Goal: Task Accomplishment & Management: Manage account settings

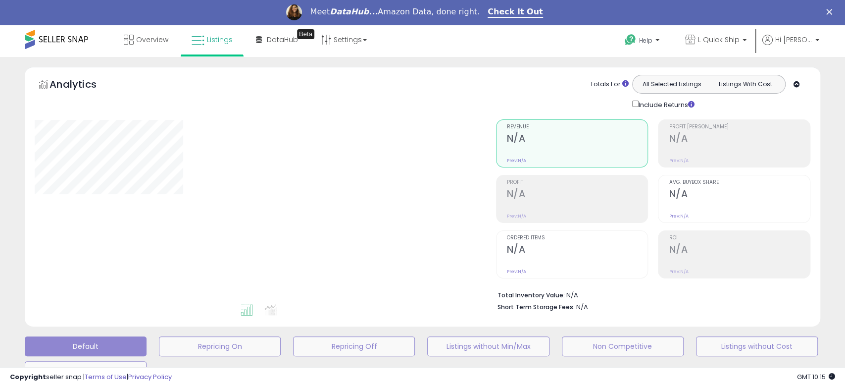
select select "**"
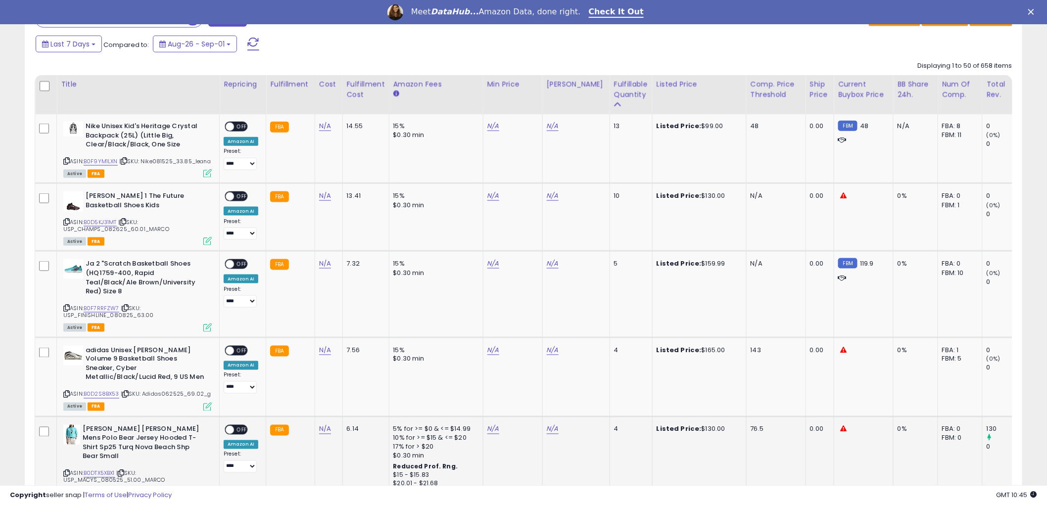
scroll to position [440, 0]
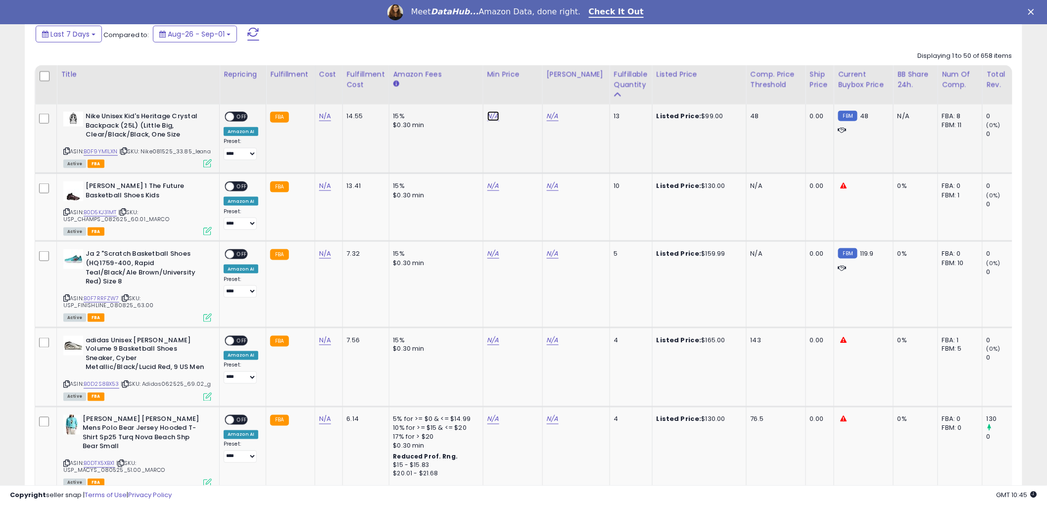
click at [493, 119] on link "N/A" at bounding box center [494, 116] width 12 height 10
click at [101, 151] on link "B0F9YM1LXN" at bounding box center [101, 151] width 34 height 8
click at [489, 187] on link "N/A" at bounding box center [494, 186] width 12 height 10
click at [93, 211] on link "B0D5KJ31MT" at bounding box center [100, 212] width 33 height 8
click at [451, 165] on input "number" at bounding box center [462, 162] width 88 height 17
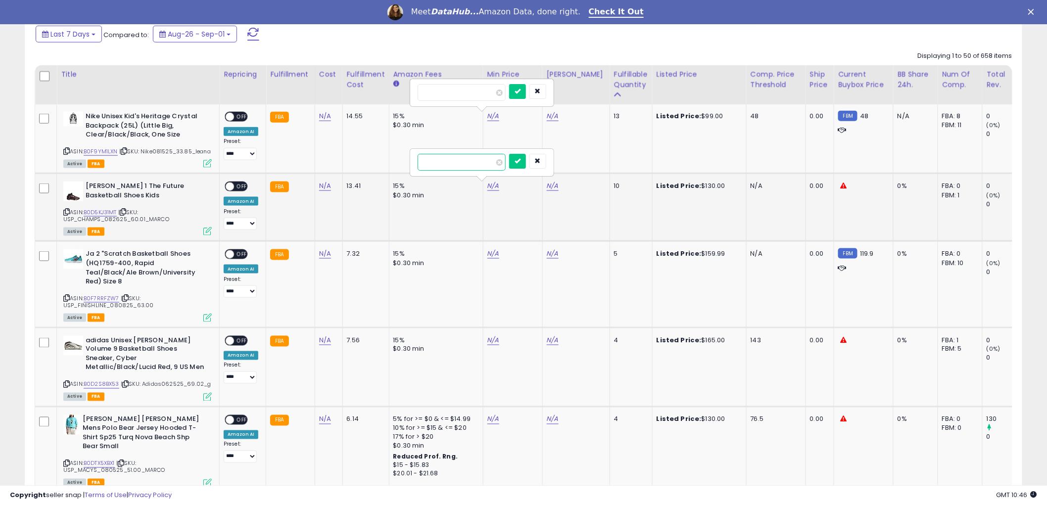
type input "******"
click button "submit" at bounding box center [517, 161] width 17 height 15
click at [553, 186] on link "N/A" at bounding box center [553, 186] width 12 height 10
click at [519, 161] on input "number" at bounding box center [521, 162] width 88 height 17
type input "******"
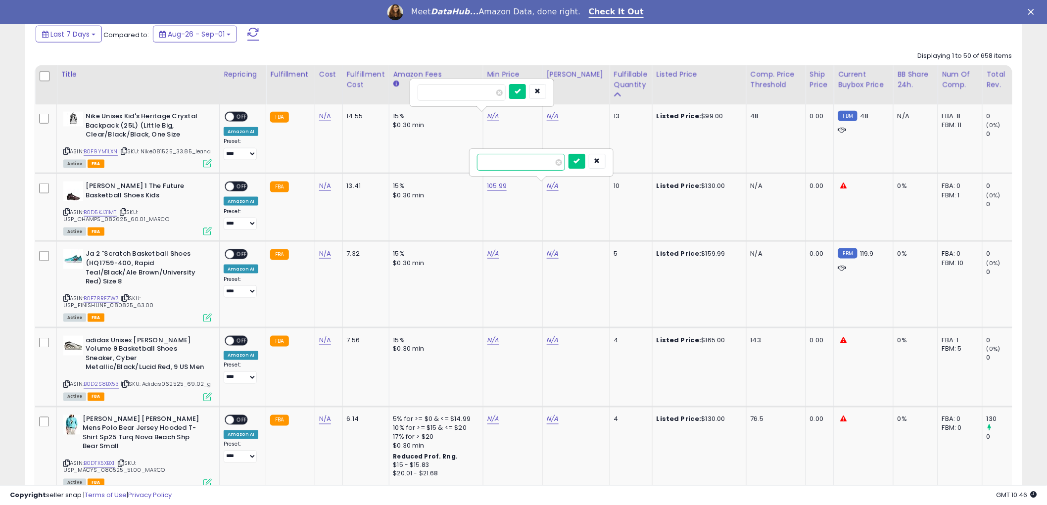
click button "submit" at bounding box center [577, 161] width 17 height 15
click at [241, 185] on span "OFF" at bounding box center [242, 187] width 16 height 8
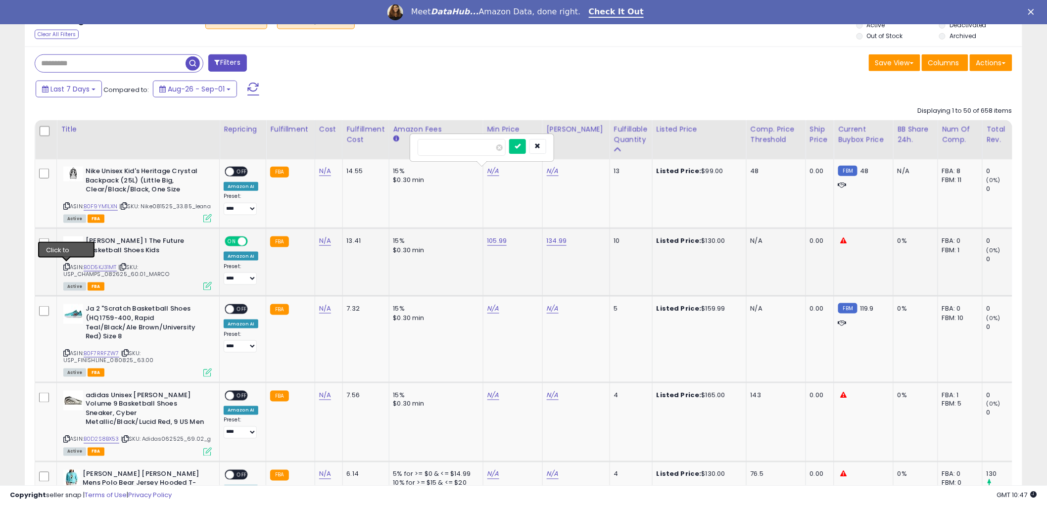
click at [65, 265] on icon at bounding box center [66, 266] width 6 height 5
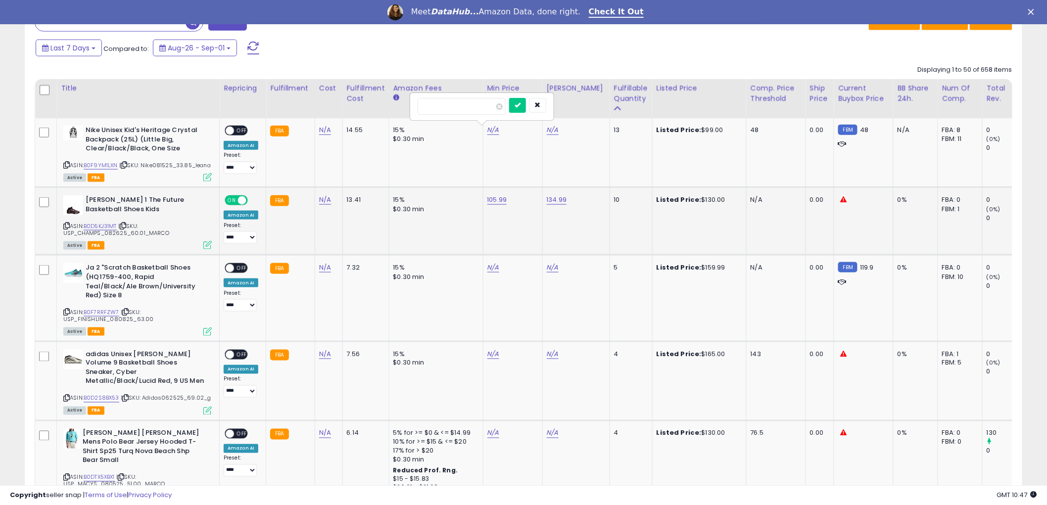
scroll to position [440, 0]
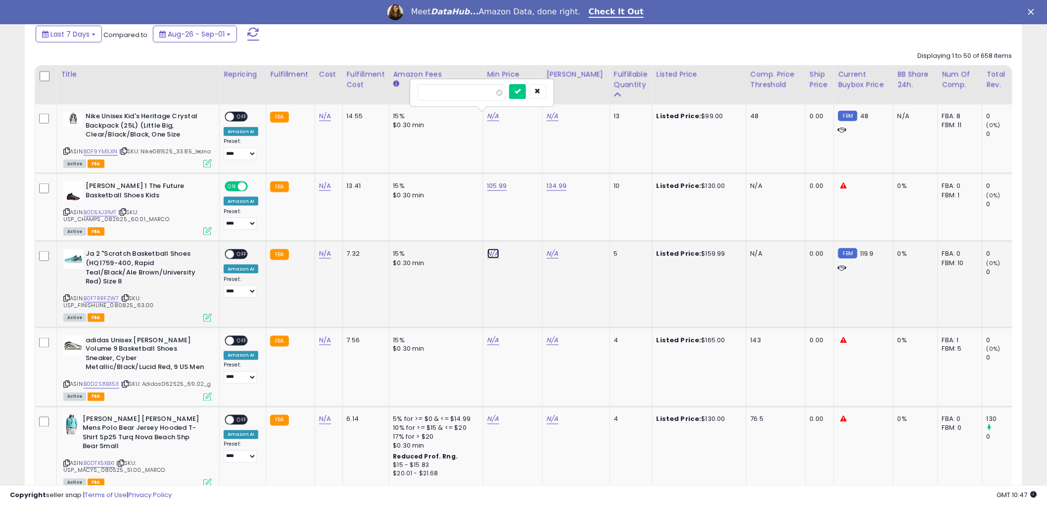
click at [493, 255] on link "N/A" at bounding box center [494, 254] width 12 height 10
click at [95, 294] on link "B0F7RRFZW7" at bounding box center [102, 298] width 36 height 8
click at [552, 251] on link "N/A" at bounding box center [553, 254] width 12 height 10
type input "******"
click button "submit" at bounding box center [577, 228] width 17 height 15
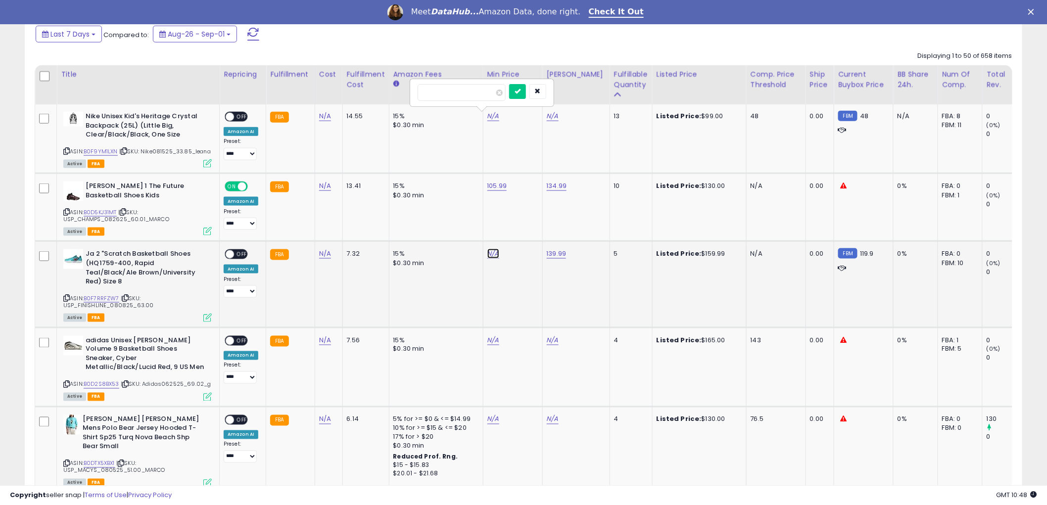
click at [489, 251] on link "N/A" at bounding box center [494, 254] width 12 height 10
click at [473, 225] on input "number" at bounding box center [462, 229] width 88 height 17
type input "******"
click button "submit" at bounding box center [517, 228] width 17 height 15
click at [244, 253] on span "OFF" at bounding box center [242, 254] width 16 height 8
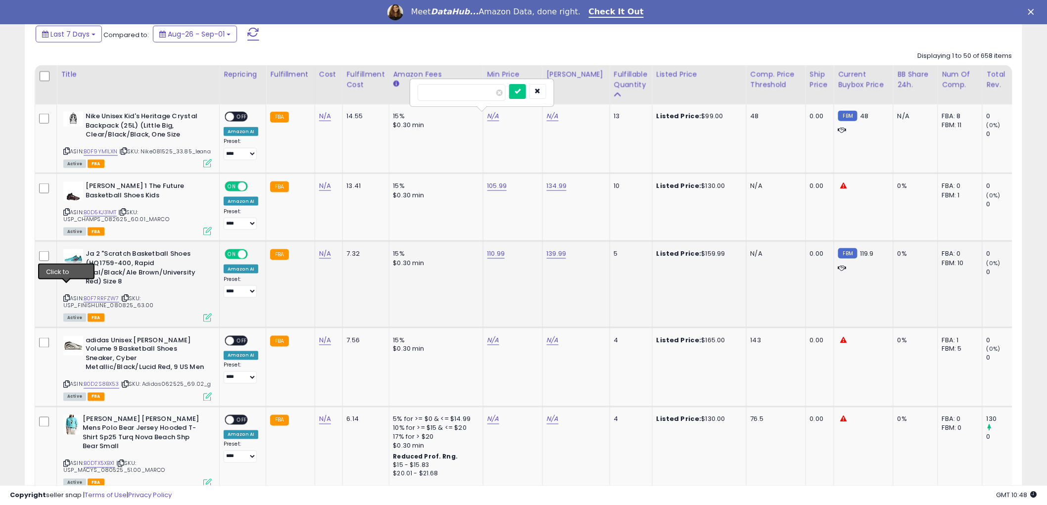
click at [65, 295] on icon at bounding box center [66, 297] width 6 height 5
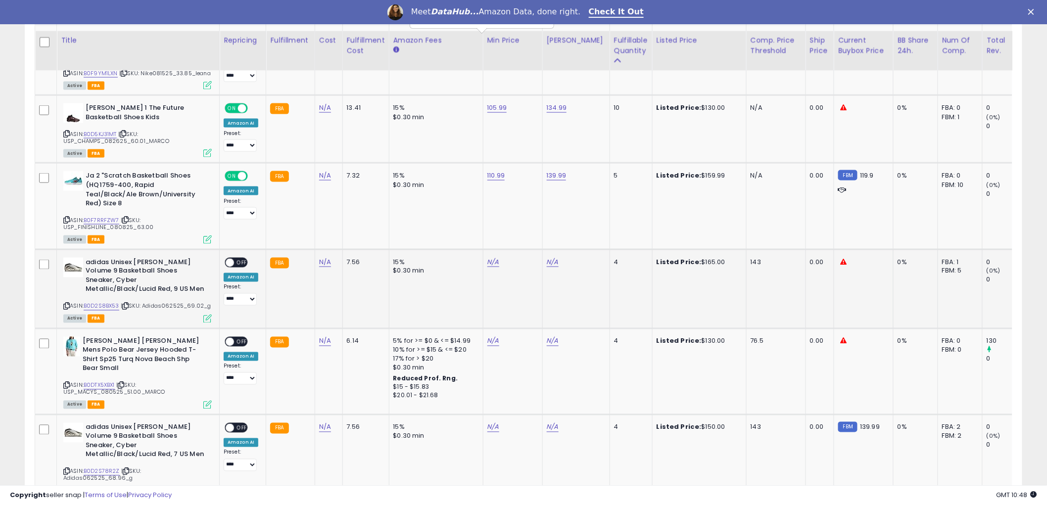
scroll to position [550, 0]
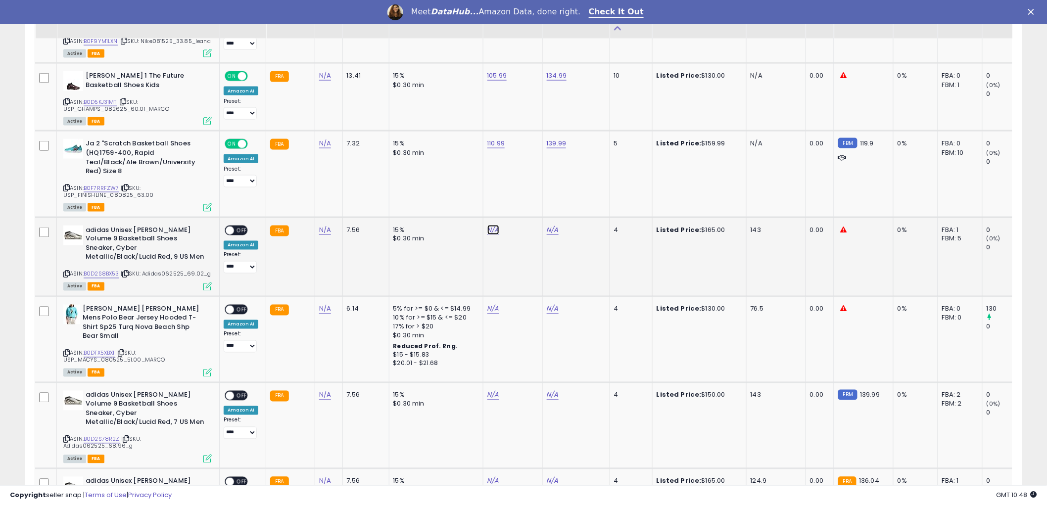
click at [490, 225] on link "N/A" at bounding box center [494, 230] width 12 height 10
click at [112, 270] on link "B0D2S8BX53" at bounding box center [102, 274] width 36 height 8
click at [484, 200] on input "number" at bounding box center [462, 196] width 88 height 17
type input "******"
click button "submit" at bounding box center [517, 195] width 17 height 15
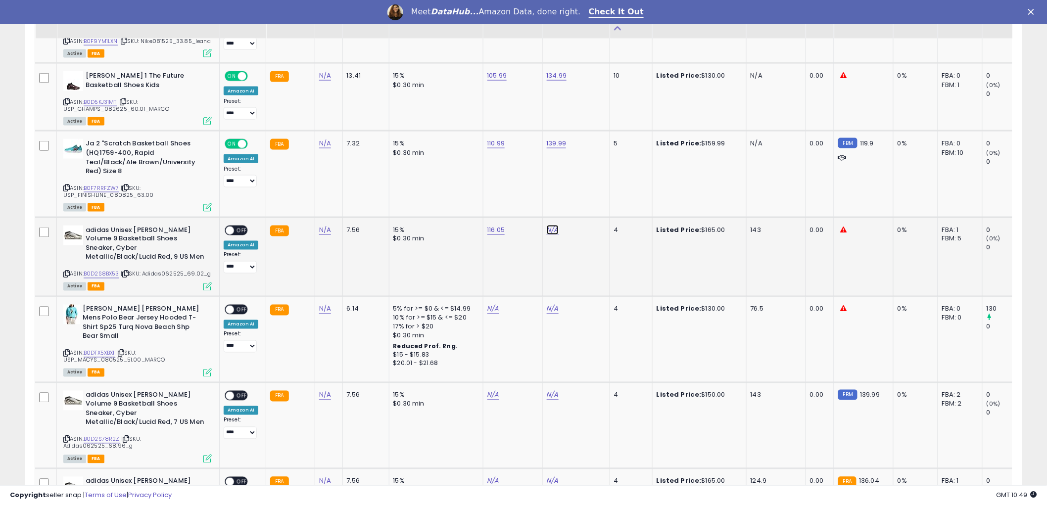
click at [548, 225] on link "N/A" at bounding box center [553, 230] width 12 height 10
drag, startPoint x: 522, startPoint y: 192, endPoint x: 584, endPoint y: 184, distance: 62.9
click at [521, 192] on input "number" at bounding box center [521, 196] width 88 height 17
type input "******"
click button "submit" at bounding box center [577, 195] width 17 height 15
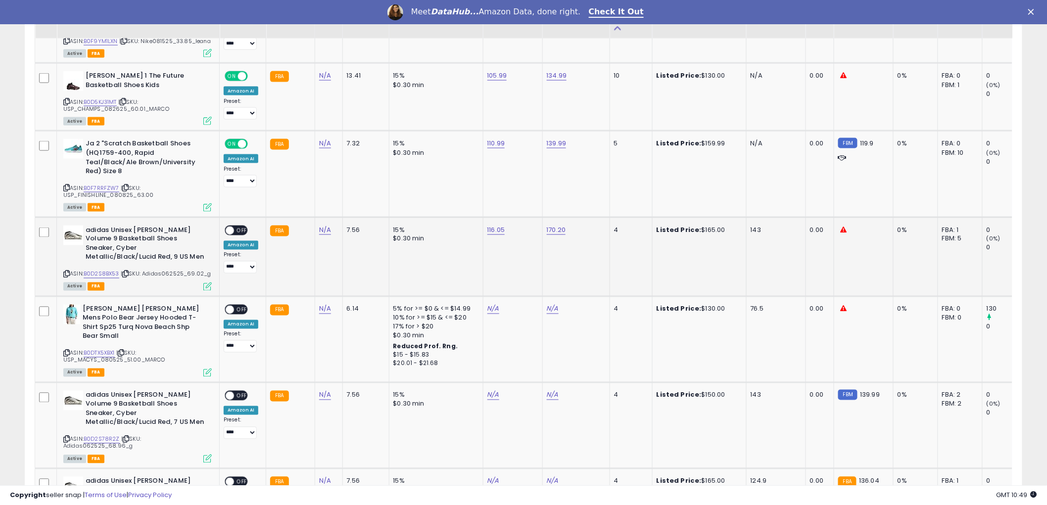
click at [239, 226] on span "OFF" at bounding box center [242, 230] width 16 height 8
click at [66, 272] on icon at bounding box center [66, 274] width 6 height 5
click at [490, 304] on link "N/A" at bounding box center [494, 309] width 12 height 10
click at [98, 349] on link "B0DTX5XBX1" at bounding box center [99, 353] width 31 height 8
click at [548, 304] on link "N/A" at bounding box center [553, 309] width 12 height 10
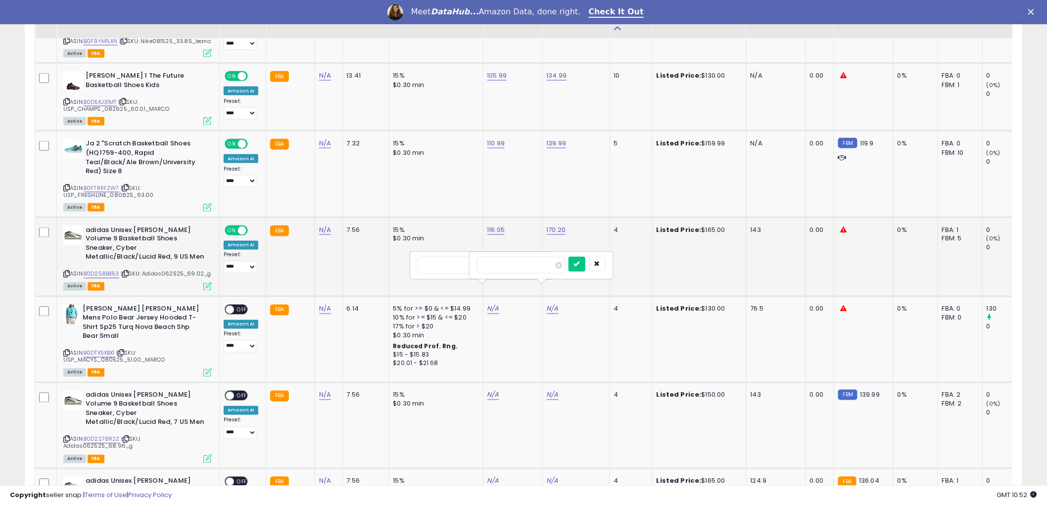
type input "******"
click button "submit" at bounding box center [577, 264] width 17 height 15
click at [488, 304] on link "N/A" at bounding box center [494, 309] width 12 height 10
click at [477, 268] on input "number" at bounding box center [462, 265] width 88 height 17
type input "*****"
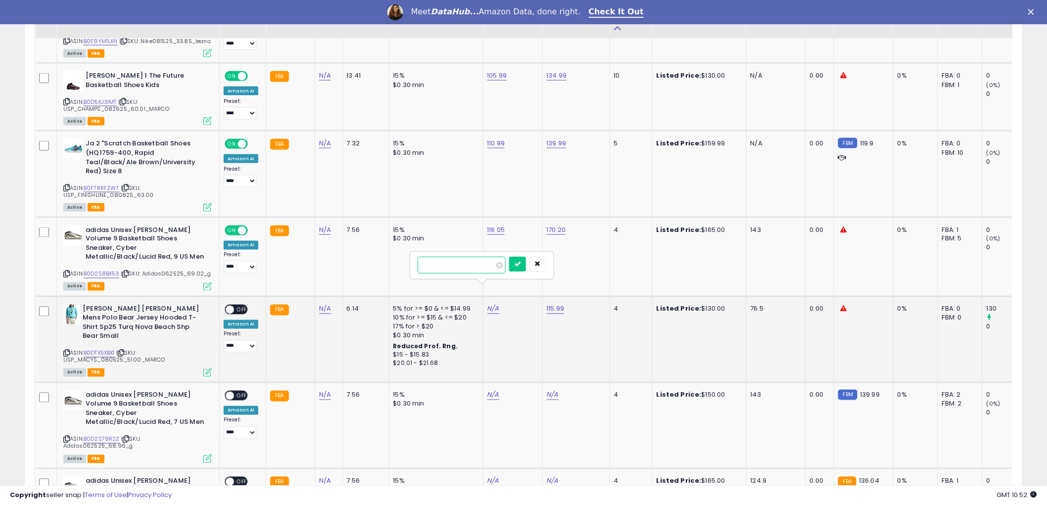
click button "submit" at bounding box center [517, 264] width 17 height 15
click at [243, 305] on span "OFF" at bounding box center [242, 309] width 16 height 8
click at [66, 351] on icon at bounding box center [66, 353] width 6 height 5
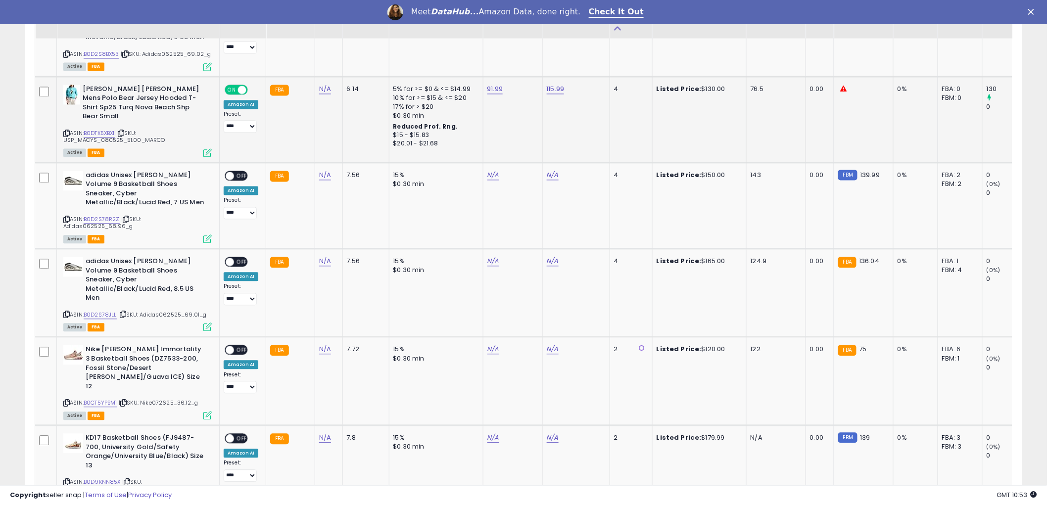
scroll to position [715, 0]
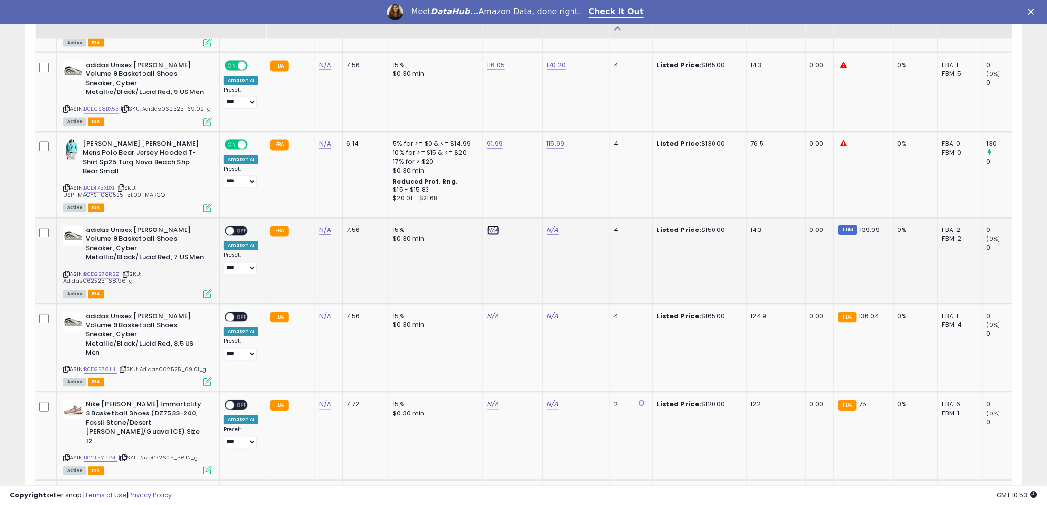
click at [493, 226] on link "N/A" at bounding box center [494, 231] width 12 height 10
click at [89, 271] on link "B0D2S78R2Z" at bounding box center [102, 275] width 36 height 8
click at [446, 182] on input "number" at bounding box center [462, 177] width 88 height 17
type input "******"
click button "submit" at bounding box center [517, 176] width 17 height 15
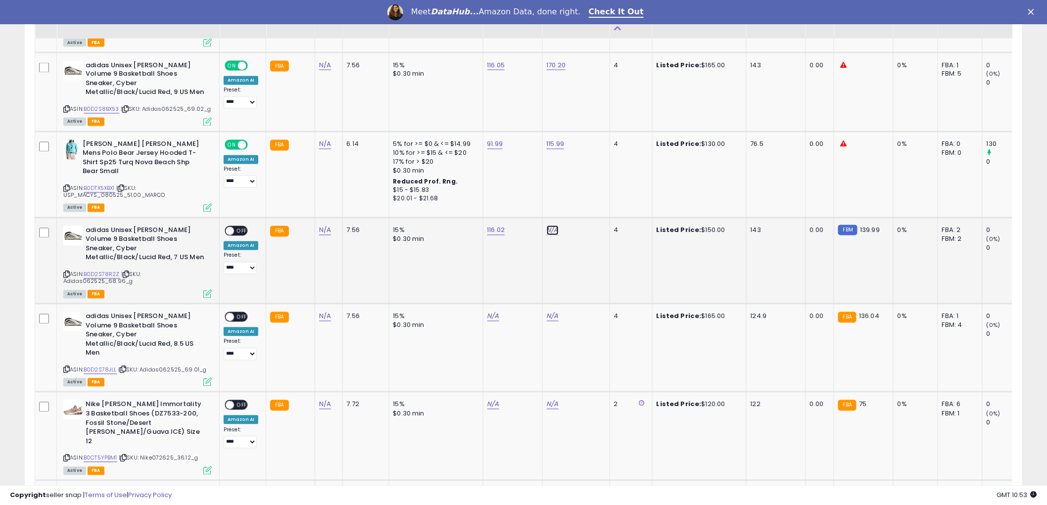
click at [548, 226] on link "N/A" at bounding box center [553, 231] width 12 height 10
click at [97, 366] on link "B0D2S78JLL" at bounding box center [100, 370] width 33 height 8
click at [505, 175] on input "number" at bounding box center [521, 177] width 88 height 17
type input "******"
click button "submit" at bounding box center [577, 176] width 17 height 15
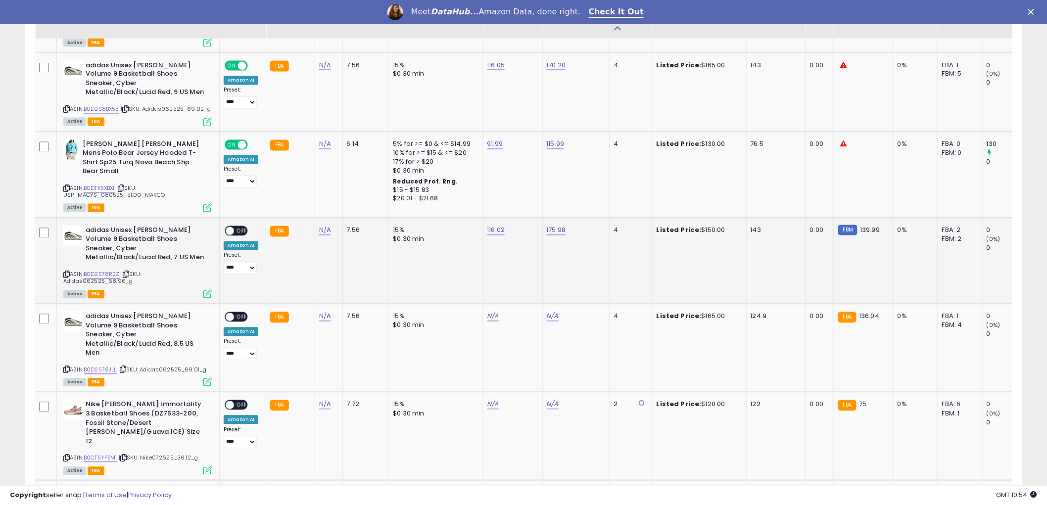
click at [239, 227] on span "OFF" at bounding box center [242, 231] width 16 height 8
click at [67, 272] on icon at bounding box center [66, 274] width 6 height 5
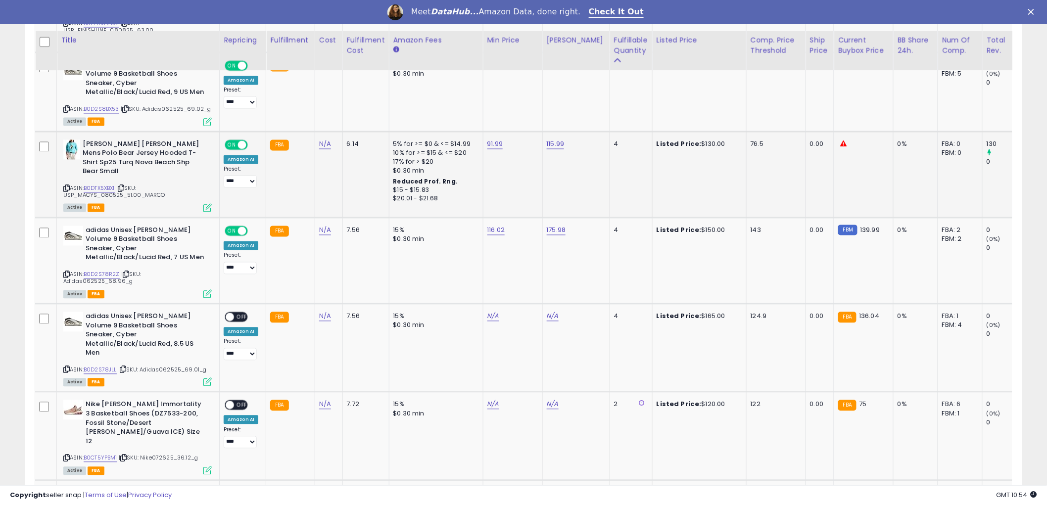
scroll to position [770, 0]
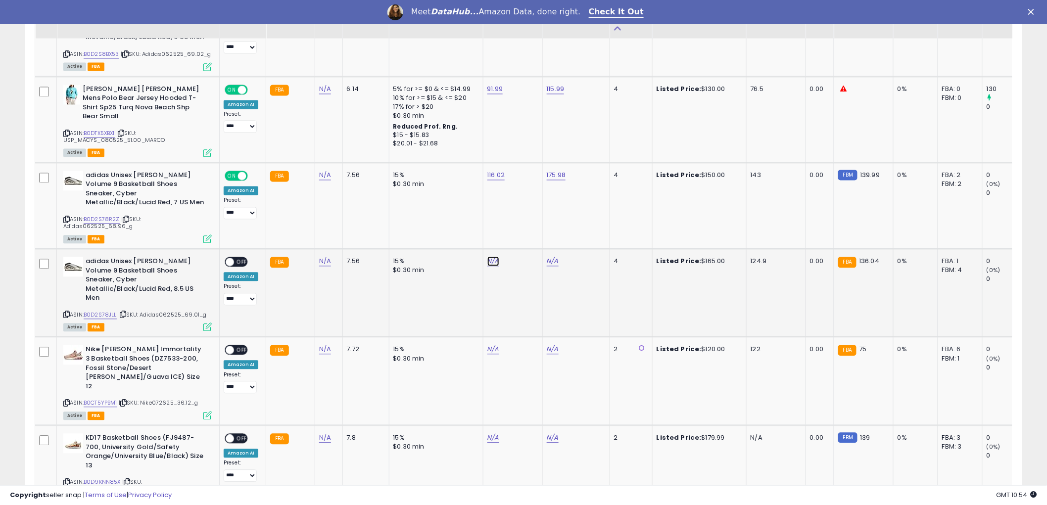
click at [490, 257] on link "N/A" at bounding box center [494, 262] width 12 height 10
drag, startPoint x: 438, startPoint y: 190, endPoint x: 1040, endPoint y: 192, distance: 601.9
click at [440, 190] on input "number" at bounding box center [462, 192] width 88 height 17
type input "******"
click button "submit" at bounding box center [517, 191] width 17 height 15
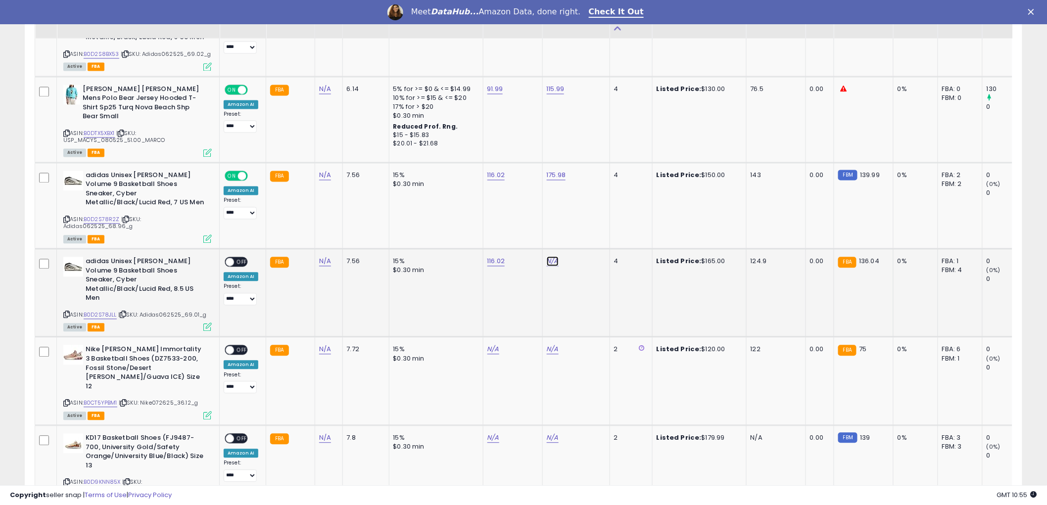
click at [548, 257] on link "N/A" at bounding box center [553, 262] width 12 height 10
type input "******"
click button "submit" at bounding box center [577, 191] width 17 height 15
drag, startPoint x: 239, startPoint y: 214, endPoint x: 230, endPoint y: 216, distance: 9.7
click at [238, 258] on span "OFF" at bounding box center [242, 262] width 16 height 8
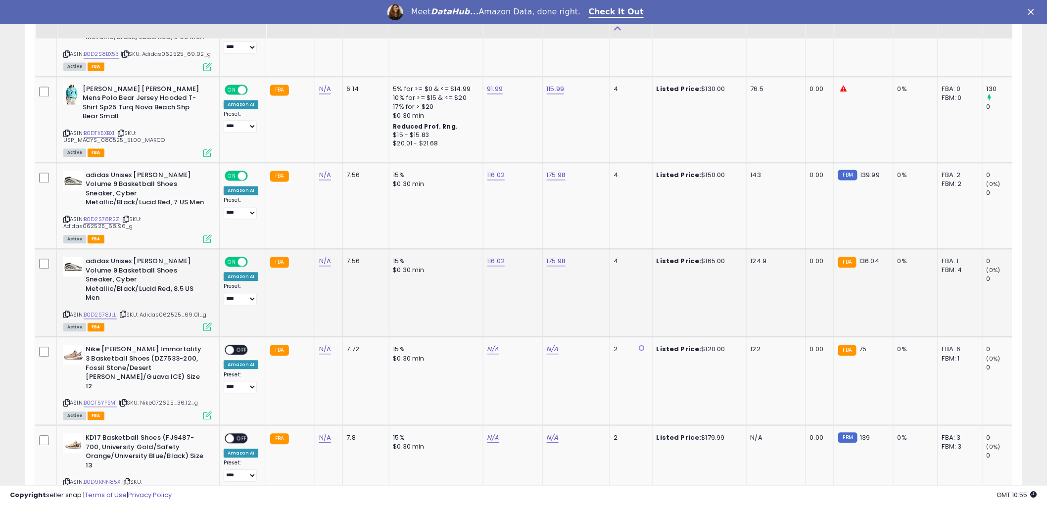
click at [65, 312] on icon at bounding box center [66, 314] width 6 height 5
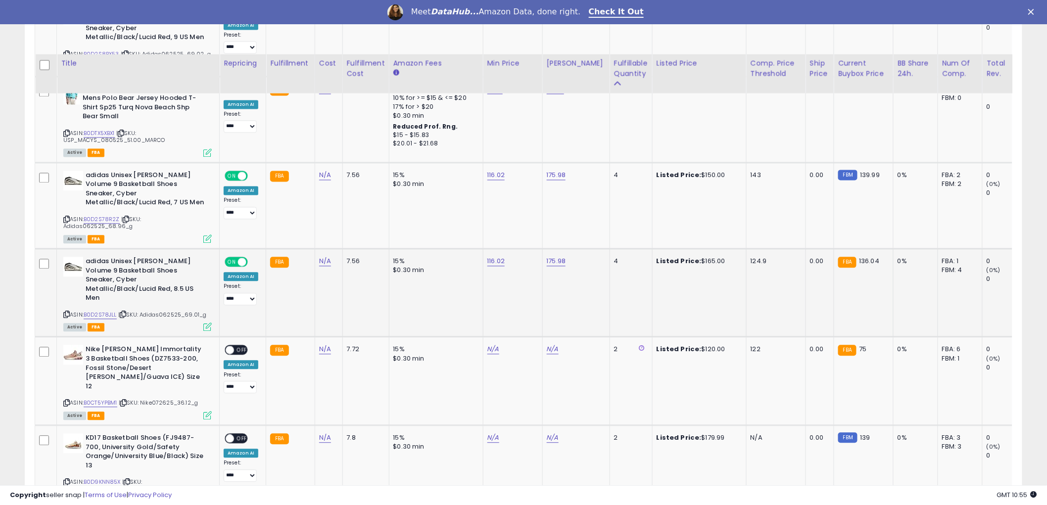
scroll to position [825, 0]
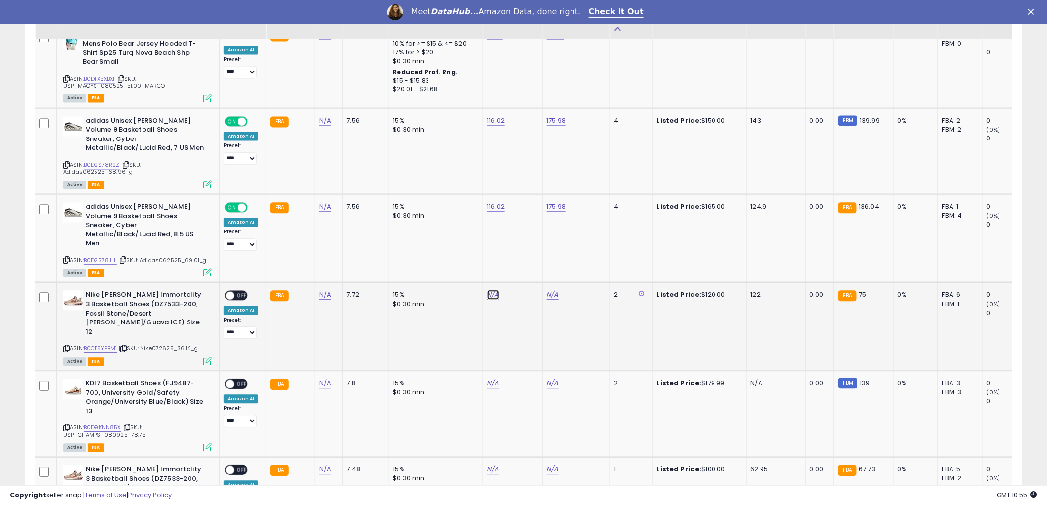
click at [489, 290] on link "N/A" at bounding box center [494, 295] width 12 height 10
click at [109, 344] on link "B0CT5YPBM1" at bounding box center [101, 348] width 34 height 8
click at [96, 386] on link "B0D9KNN85X" at bounding box center [102, 428] width 37 height 8
click at [452, 213] on input "number" at bounding box center [462, 215] width 88 height 17
type input "*****"
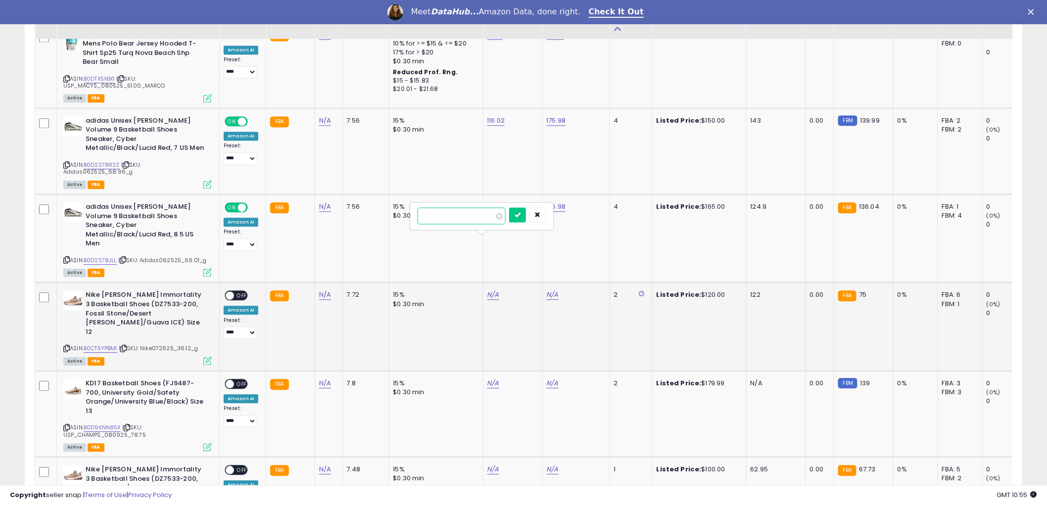
click button "submit" at bounding box center [517, 214] width 17 height 15
click at [552, 290] on link "N/A" at bounding box center [553, 295] width 12 height 10
drag, startPoint x: 528, startPoint y: 216, endPoint x: 862, endPoint y: 220, distance: 333.6
click at [529, 216] on input "number" at bounding box center [521, 215] width 88 height 17
type input "******"
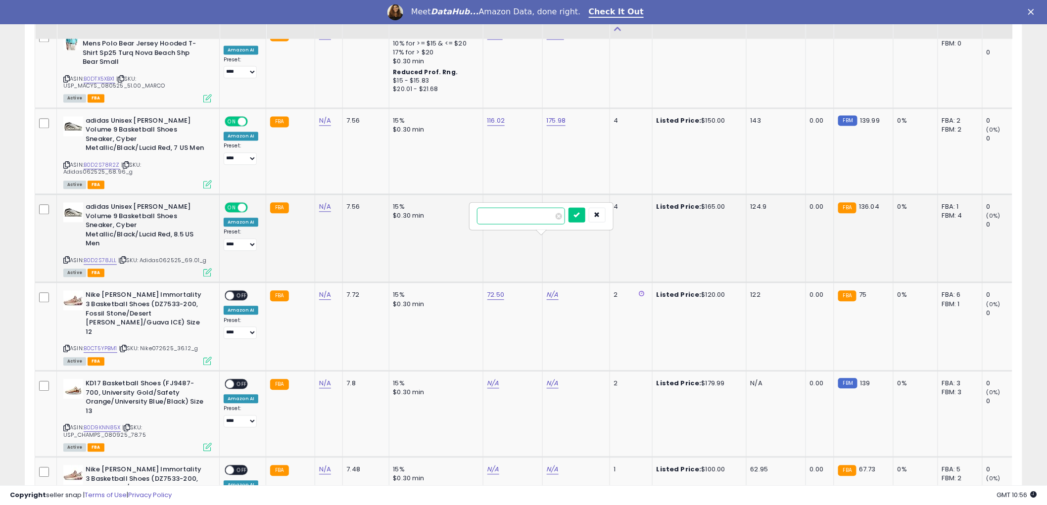
click button "submit" at bounding box center [577, 214] width 17 height 15
click at [244, 292] on span "OFF" at bounding box center [242, 296] width 16 height 8
click at [65, 346] on icon at bounding box center [66, 348] width 6 height 5
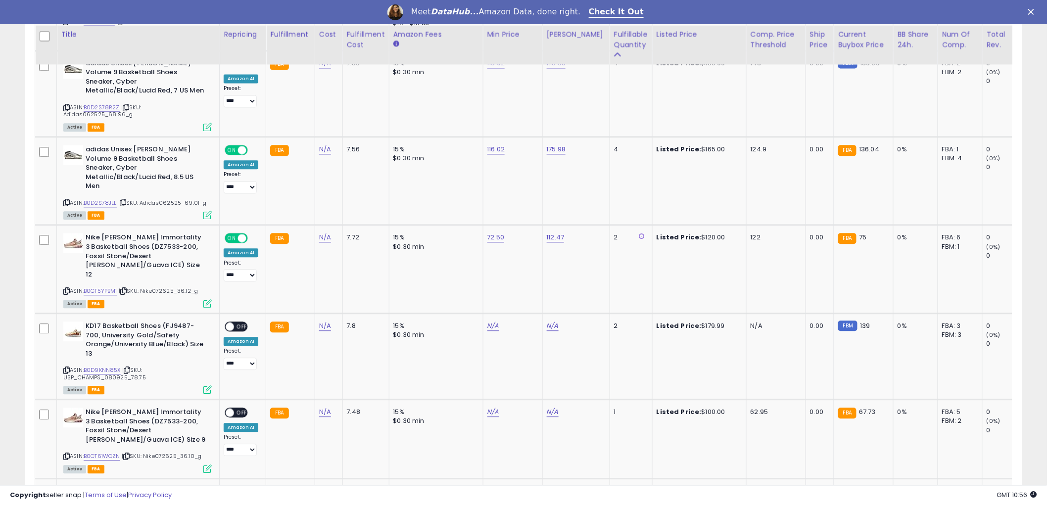
scroll to position [934, 0]
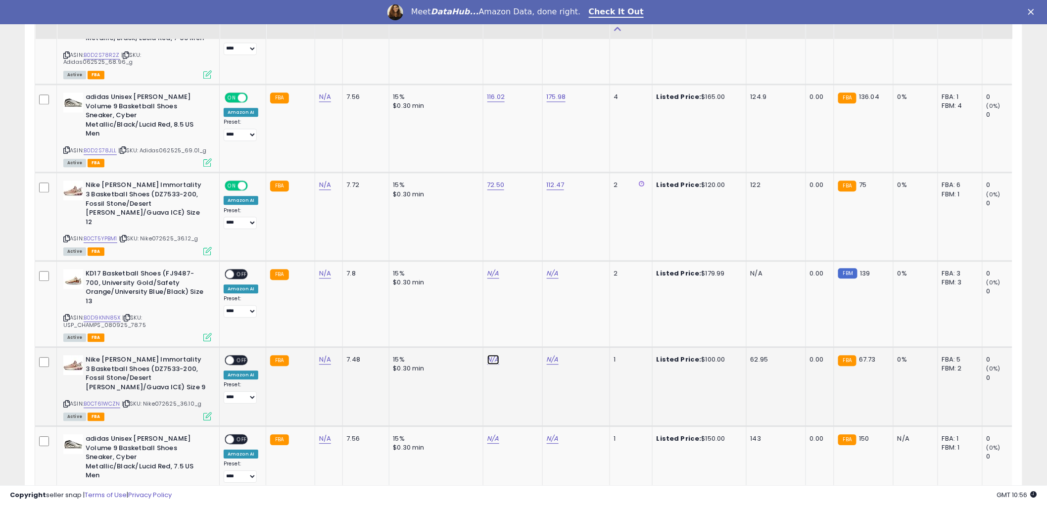
click at [488, 355] on link "N/A" at bounding box center [494, 360] width 12 height 10
click at [546, 264] on button "button" at bounding box center [538, 269] width 17 height 15
click at [488, 269] on link "N/A" at bounding box center [494, 274] width 12 height 10
type input "******"
click button "submit" at bounding box center [517, 183] width 17 height 15
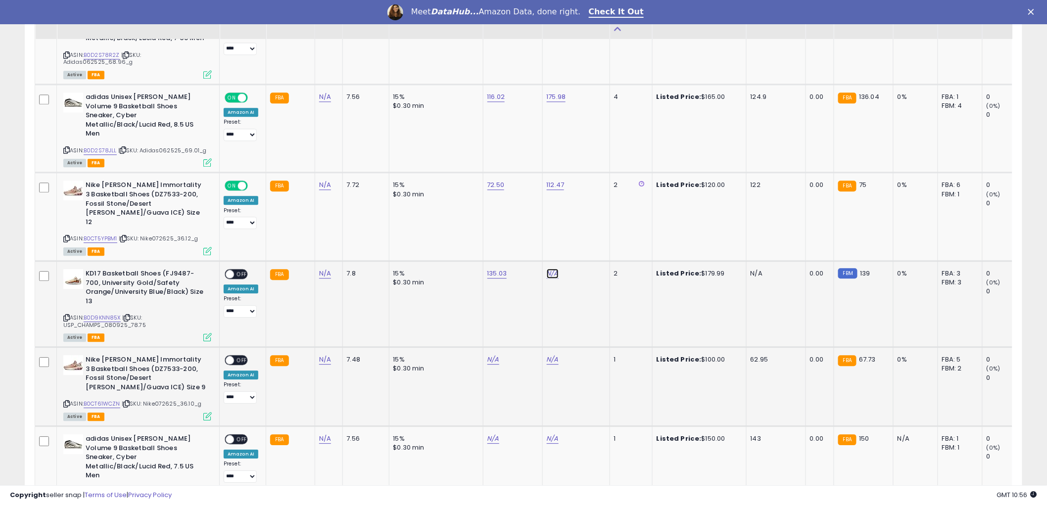
click at [547, 269] on link "N/A" at bounding box center [553, 274] width 12 height 10
drag, startPoint x: 532, startPoint y: 184, endPoint x: 547, endPoint y: 182, distance: 15.0
click at [535, 184] on input "number" at bounding box center [521, 184] width 88 height 17
type input "******"
click button "submit" at bounding box center [577, 183] width 17 height 15
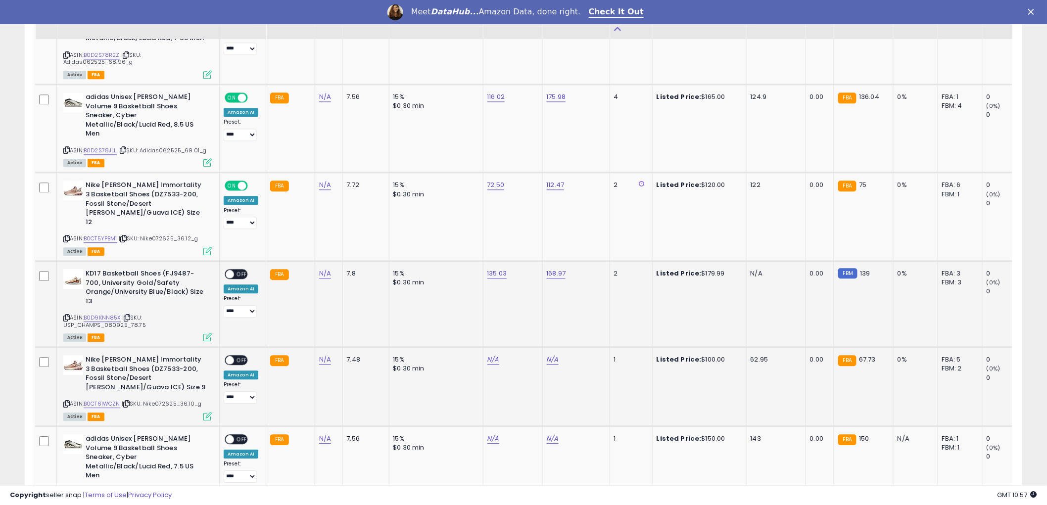
click at [245, 270] on span "OFF" at bounding box center [242, 274] width 16 height 8
click at [67, 315] on icon at bounding box center [66, 317] width 6 height 5
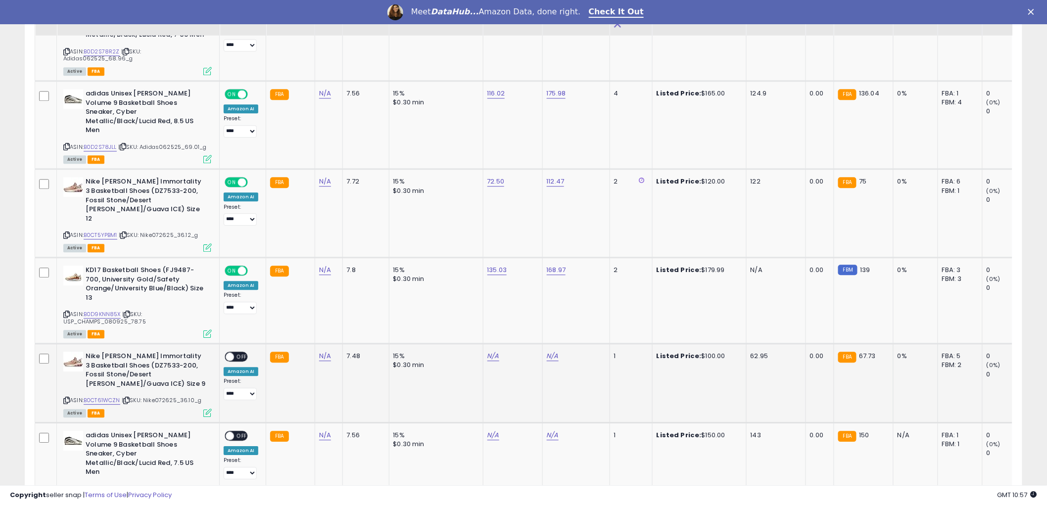
scroll to position [1100, 0]
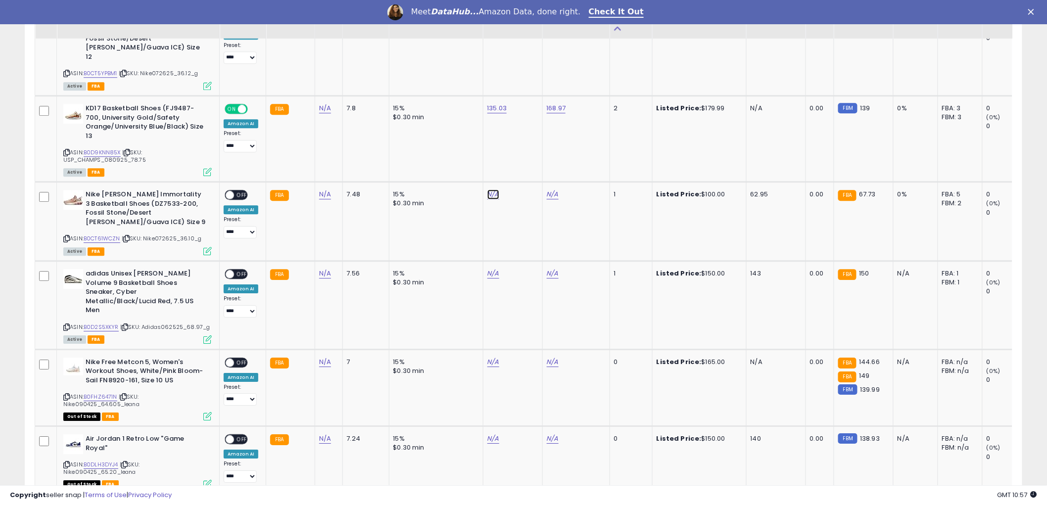
click at [489, 190] on link "N/A" at bounding box center [494, 195] width 12 height 10
click at [100, 235] on link "B0CT61WCZN" at bounding box center [102, 239] width 37 height 8
click at [541, 102] on icon "button" at bounding box center [538, 104] width 6 height 6
click at [491, 269] on link "N/A" at bounding box center [494, 274] width 12 height 10
click at [95, 323] on link "B0D2S5XKYR" at bounding box center [101, 327] width 35 height 8
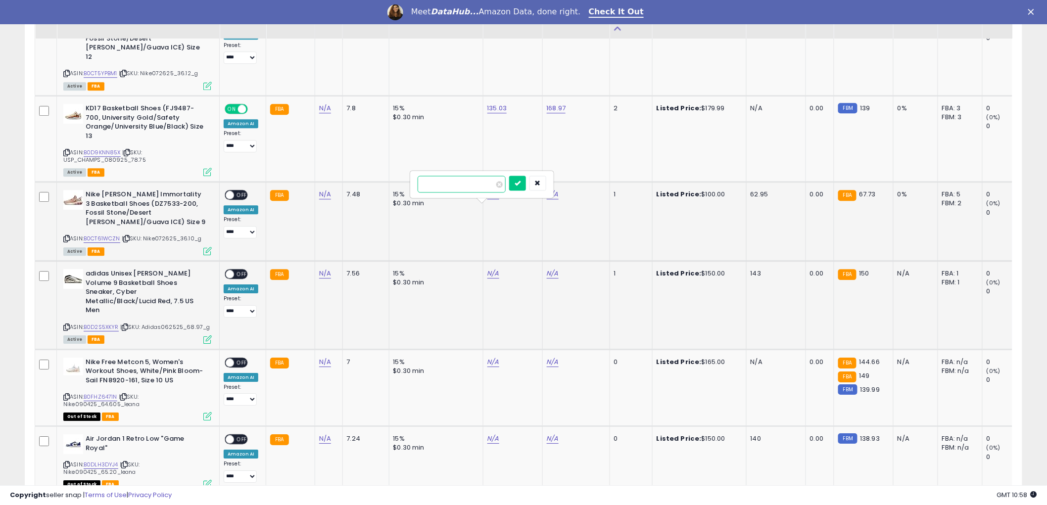
drag, startPoint x: 494, startPoint y: 180, endPoint x: 517, endPoint y: 180, distance: 23.3
click at [495, 180] on input "number" at bounding box center [462, 184] width 88 height 17
type input "******"
click button "submit" at bounding box center [517, 183] width 17 height 15
click at [550, 269] on link "N/A" at bounding box center [553, 274] width 12 height 10
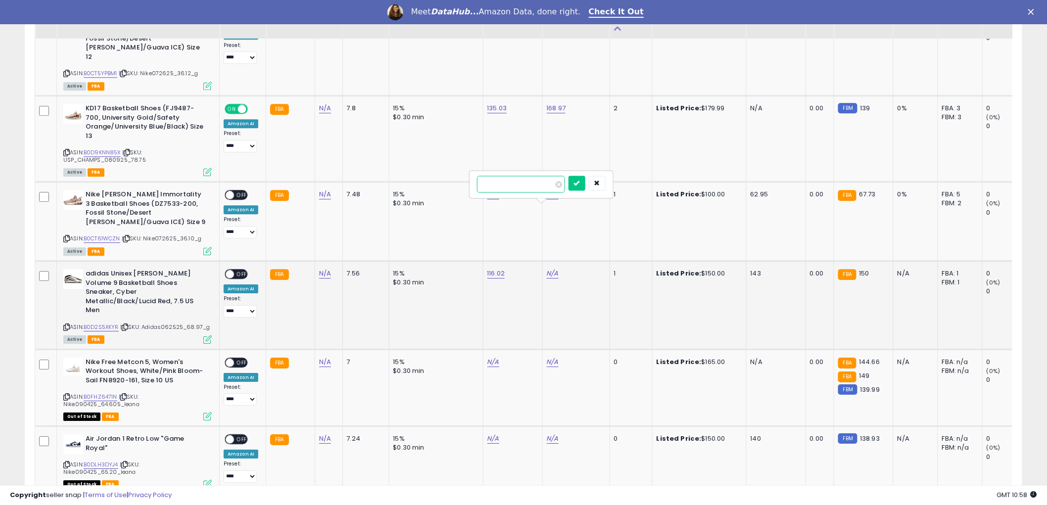
click at [518, 191] on input "number" at bounding box center [521, 184] width 88 height 17
click at [569, 176] on button "submit" at bounding box center [577, 183] width 17 height 15
type input "******"
click button "submit" at bounding box center [577, 183] width 17 height 15
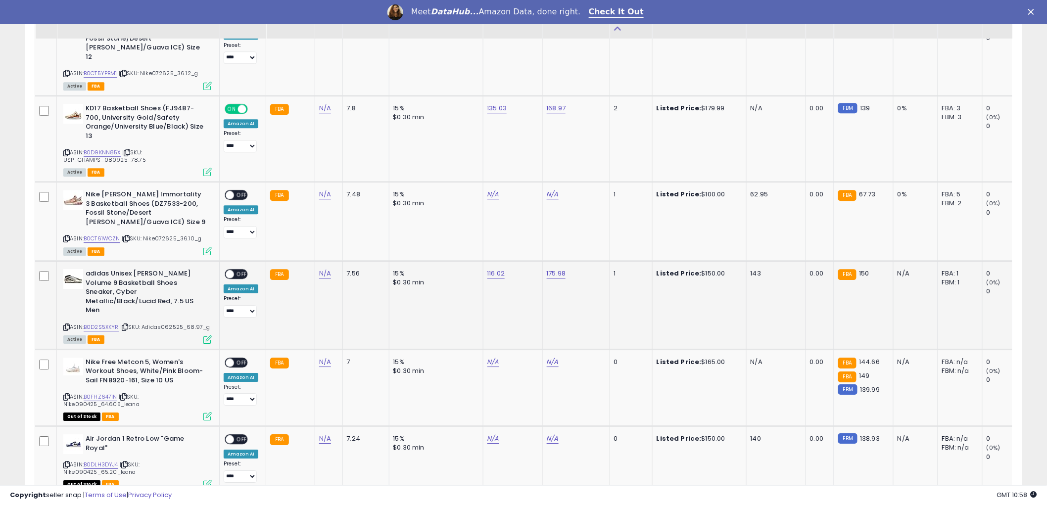
click at [243, 270] on span "OFF" at bounding box center [242, 274] width 16 height 8
drag, startPoint x: 67, startPoint y: 252, endPoint x: 77, endPoint y: 249, distance: 10.5
click at [66, 325] on icon at bounding box center [66, 327] width 6 height 5
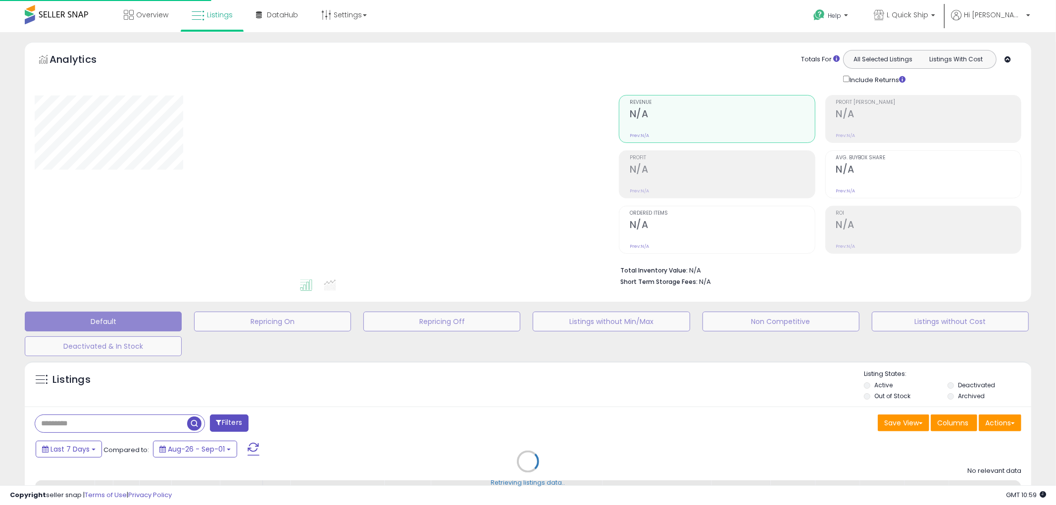
select select "**"
